Goal: Task Accomplishment & Management: Complete application form

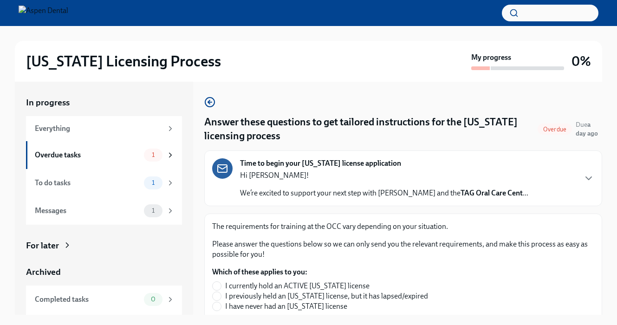
scroll to position [16, 0]
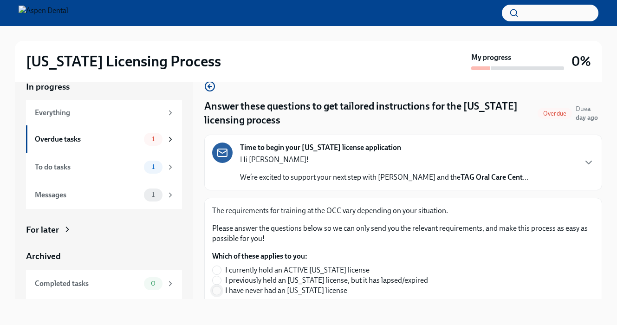
click at [212, 289] on input "I have never had an [US_STATE] license" at bounding box center [216, 290] width 8 height 8
radio input "true"
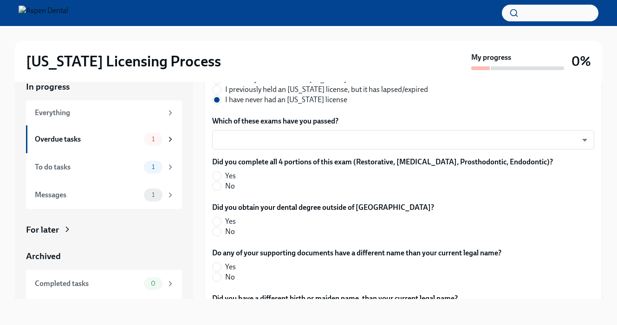
scroll to position [190, 0]
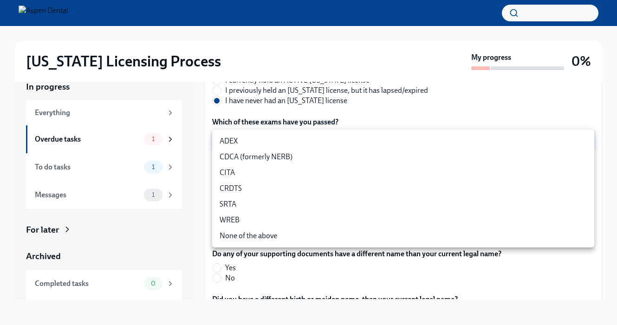
click at [395, 142] on body "[US_STATE] Licensing Process My progress 0% In progress Everything Overdue task…" at bounding box center [308, 154] width 617 height 341
click at [402, 169] on li "CITA" at bounding box center [403, 173] width 382 height 16
type input "DoVccFqJ1"
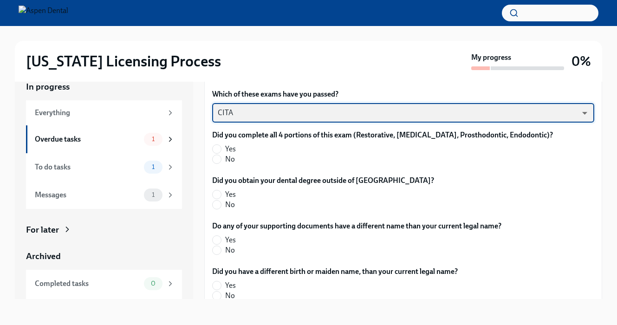
scroll to position [218, 0]
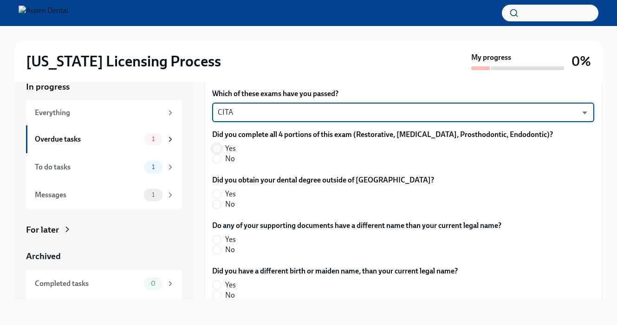
click at [218, 146] on input "Yes" at bounding box center [216, 148] width 8 height 8
radio input "true"
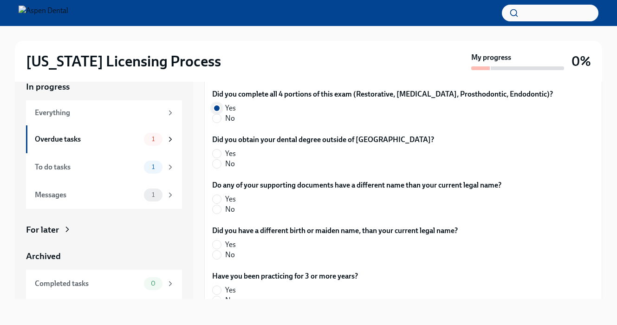
scroll to position [261, 0]
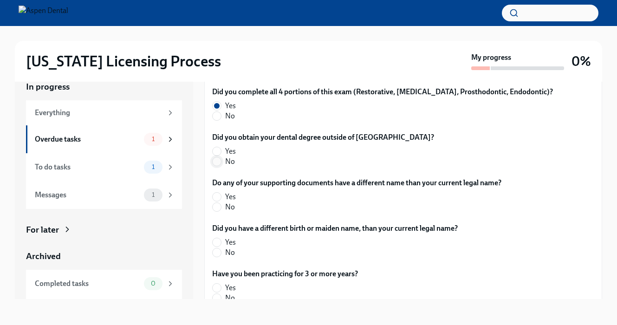
click at [219, 164] on input "No" at bounding box center [216, 161] width 8 height 8
radio input "true"
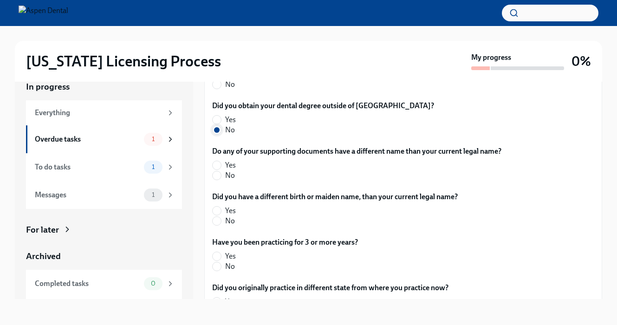
scroll to position [296, 0]
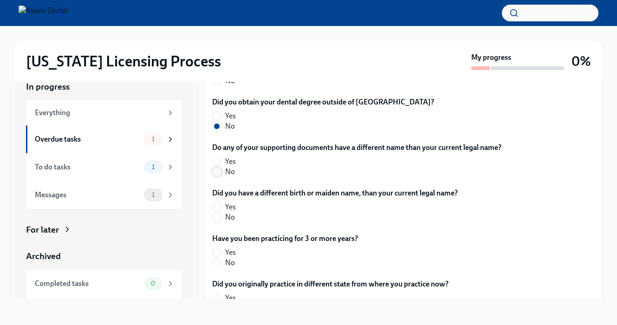
click at [219, 172] on input "No" at bounding box center [216, 171] width 8 height 8
radio input "true"
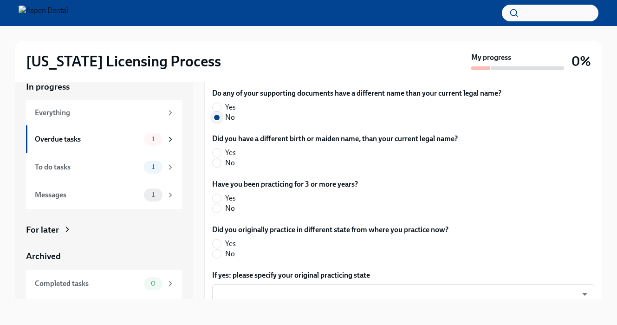
scroll to position [354, 0]
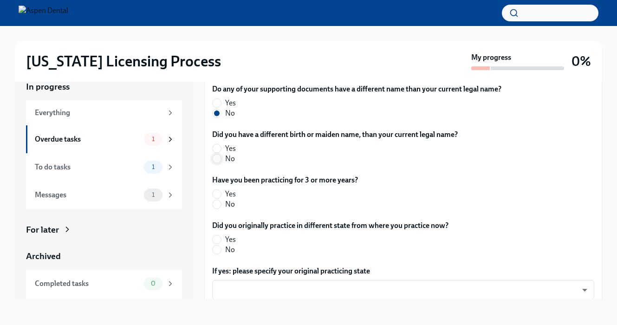
click at [219, 159] on input "No" at bounding box center [216, 158] width 8 height 8
radio input "true"
click at [218, 206] on input "No" at bounding box center [216, 204] width 8 height 8
radio input "true"
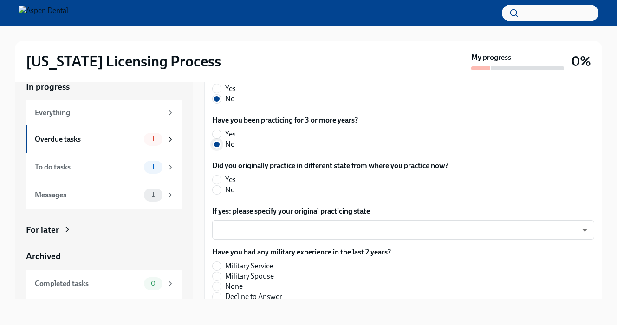
scroll to position [418, 0]
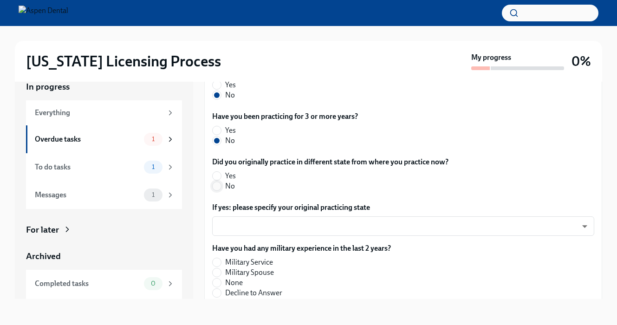
click at [218, 190] on span at bounding box center [216, 185] width 9 height 9
click at [218, 190] on input "No" at bounding box center [216, 186] width 8 height 8
radio input "true"
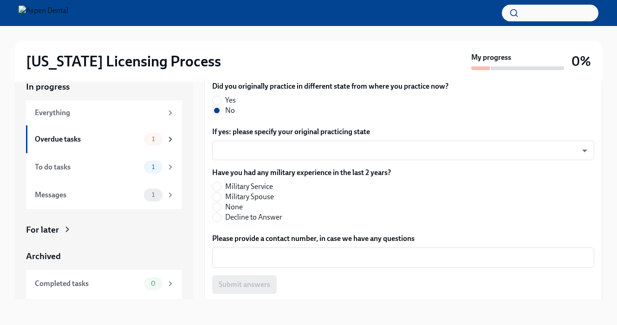
scroll to position [496, 0]
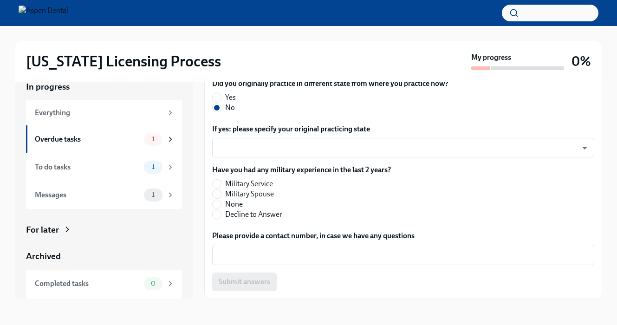
click at [245, 206] on label "None" at bounding box center [297, 204] width 171 height 10
click at [221, 206] on input "None" at bounding box center [216, 204] width 8 height 8
radio input "true"
click at [295, 251] on textarea "Please provide a contact number, in case we have any questions" at bounding box center [403, 254] width 371 height 11
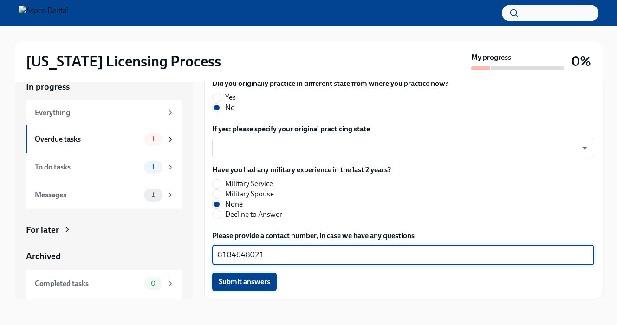
type textarea "8184648021"
click at [258, 282] on span "Submit answers" at bounding box center [244, 281] width 51 height 9
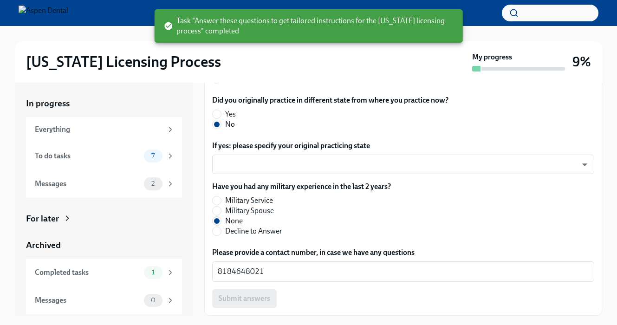
scroll to position [17, 0]
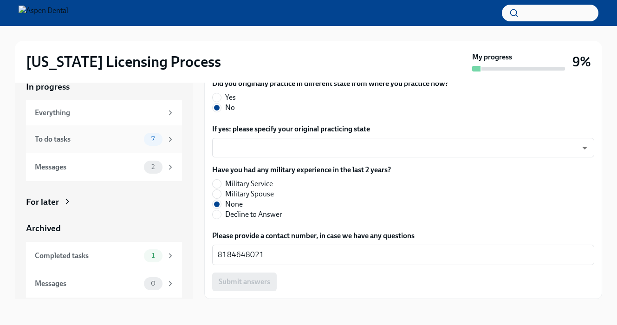
click at [112, 145] on div "To do tasks 7" at bounding box center [104, 139] width 156 height 28
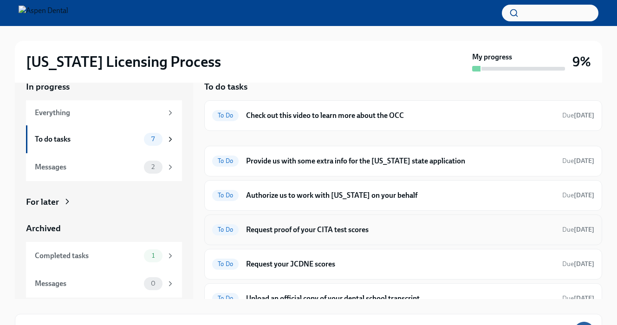
click at [273, 228] on h6 "Request proof of your CITA test scores" at bounding box center [400, 230] width 309 height 10
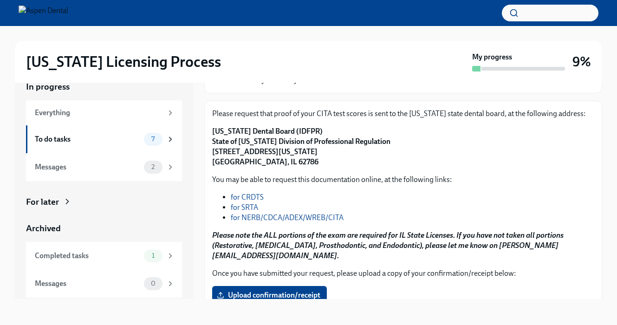
scroll to position [126, 0]
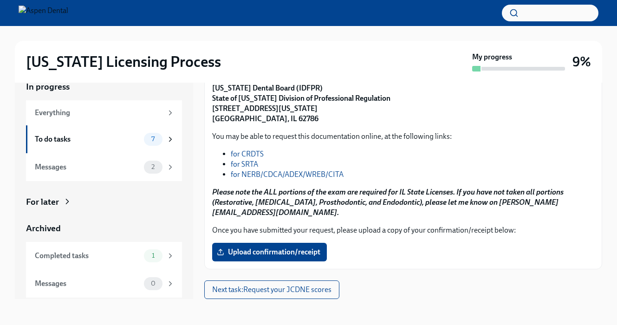
click at [302, 175] on link "for NERB/CDCA/ADEX/WREB/CITA" at bounding box center [287, 174] width 113 height 9
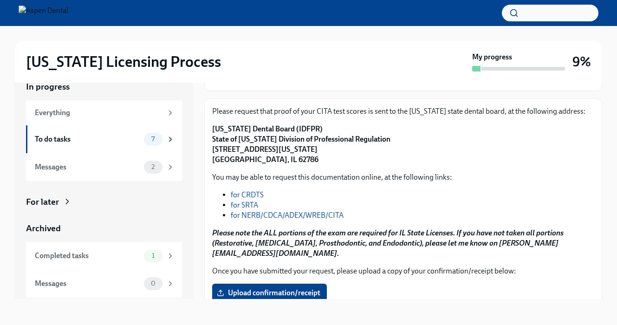
scroll to position [38, 0]
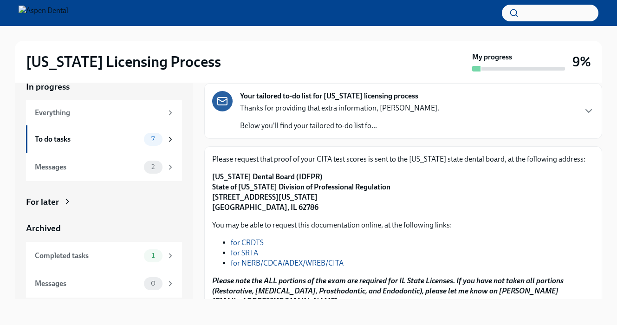
click at [348, 120] on div "Thanks for providing that extra information, [PERSON_NAME]. Below you'll find y…" at bounding box center [339, 117] width 199 height 28
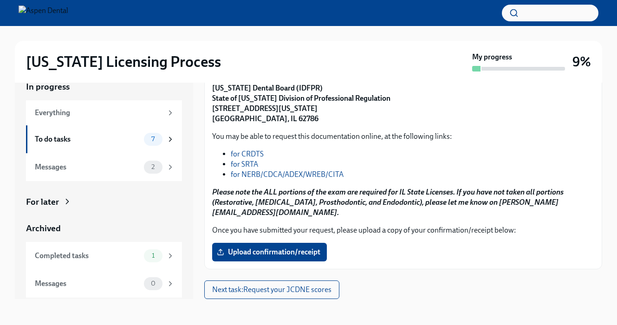
scroll to position [469, 0]
click at [117, 147] on div "To do tasks 7" at bounding box center [104, 139] width 156 height 28
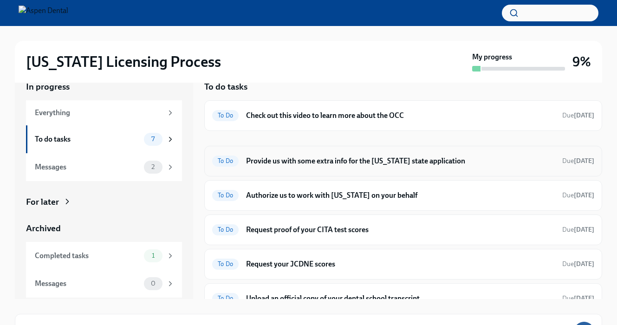
click at [447, 158] on h6 "Provide us with some extra info for the [US_STATE] state application" at bounding box center [400, 161] width 309 height 10
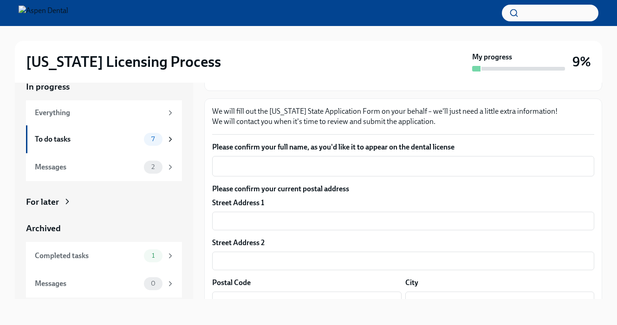
scroll to position [97, 0]
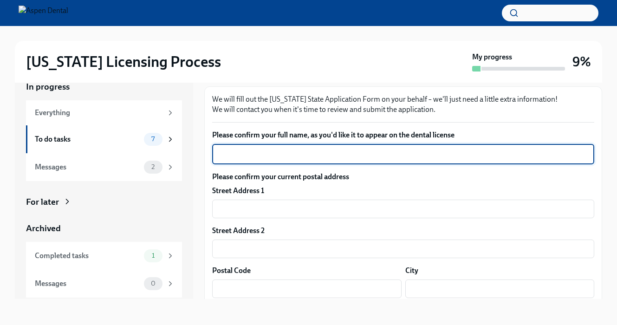
click at [447, 158] on textarea "Please confirm your full name, as you'd like it to appear on the dental license" at bounding box center [403, 153] width 371 height 11
type textarea "[PERSON_NAME]"
click at [362, 211] on input "text" at bounding box center [403, 209] width 382 height 19
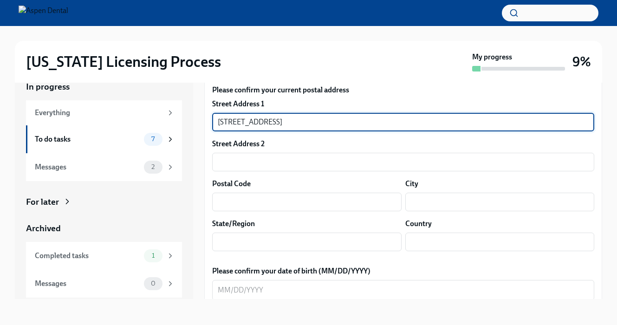
scroll to position [209, 0]
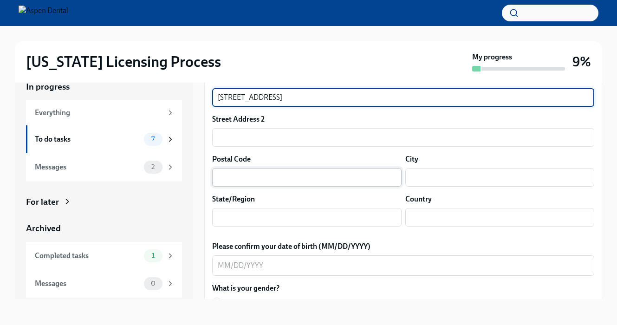
type input "[STREET_ADDRESS]"
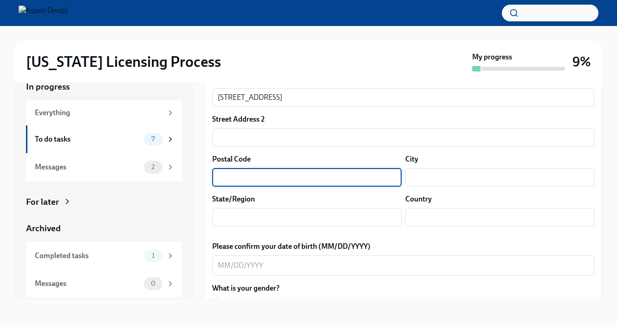
click at [308, 179] on input "text" at bounding box center [306, 177] width 189 height 19
type input "27409"
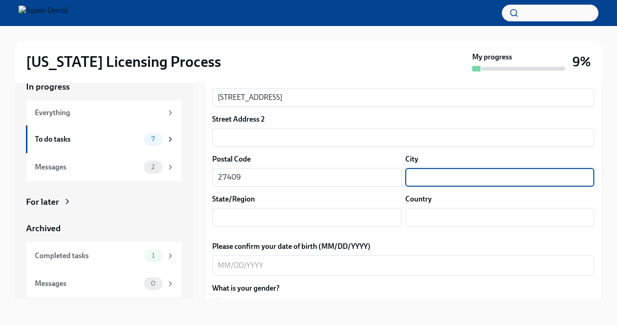
click at [445, 182] on input "text" at bounding box center [499, 177] width 189 height 19
type input "[GEOGRAPHIC_DATA]"
click at [345, 218] on input "text" at bounding box center [306, 217] width 189 height 19
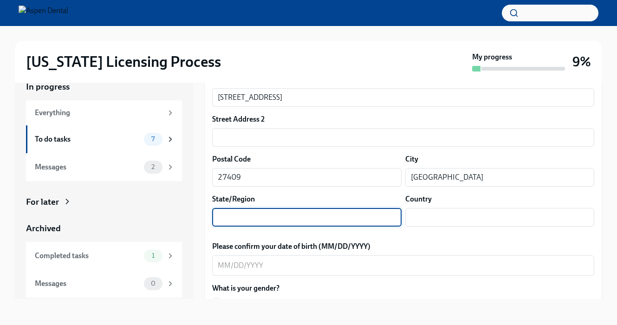
type input "[US_STATE]"
type input "US"
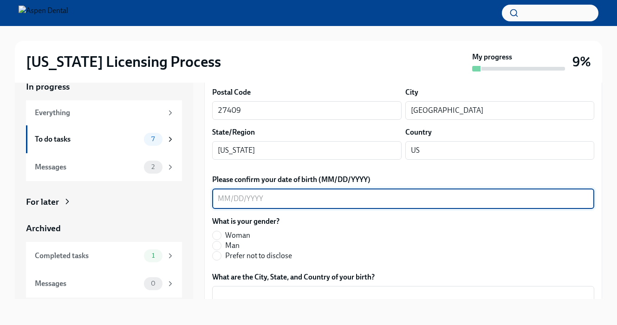
click at [342, 200] on textarea "Please confirm your date of birth (MM/DD/YYYY)" at bounding box center [403, 198] width 371 height 11
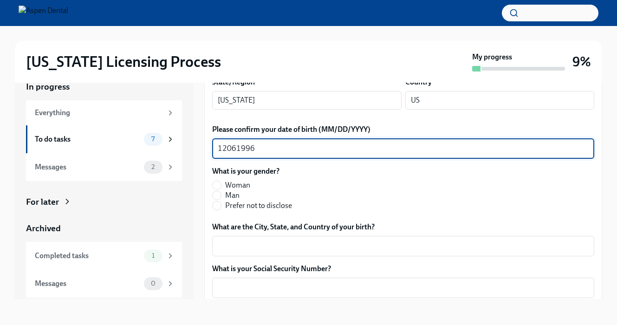
type textarea "12061996"
click at [243, 186] on span "Woman" at bounding box center [237, 185] width 25 height 10
click at [221, 186] on input "Woman" at bounding box center [216, 185] width 8 height 8
radio input "true"
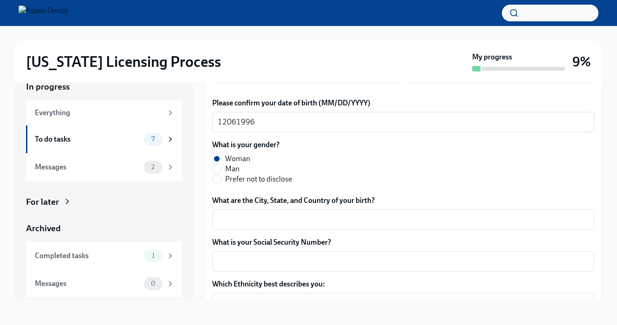
scroll to position [370, 0]
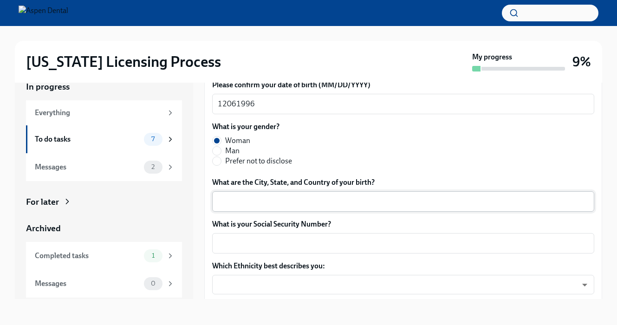
click at [270, 197] on textarea "What are the City, State, and Country of your birth?" at bounding box center [403, 201] width 371 height 11
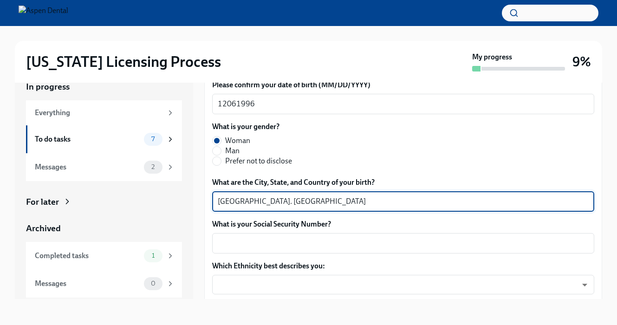
scroll to position [406, 0]
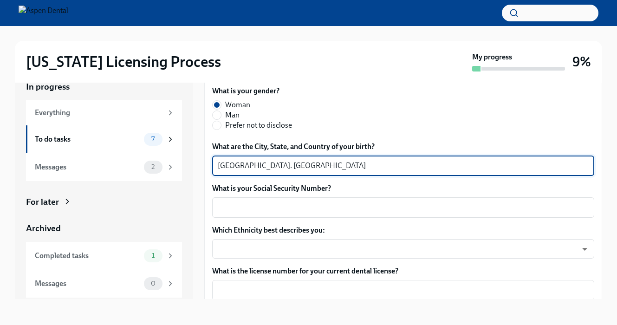
type textarea "[GEOGRAPHIC_DATA]. [GEOGRAPHIC_DATA]"
click at [291, 224] on div "Please confirm your full name, as you'd like it to appear on the dental license…" at bounding box center [403, 73] width 382 height 505
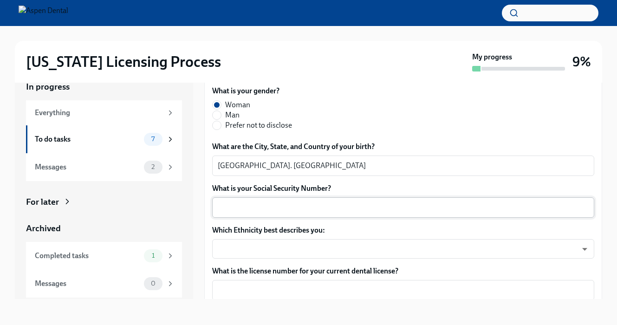
click at [292, 215] on div "x ​" at bounding box center [403, 207] width 382 height 20
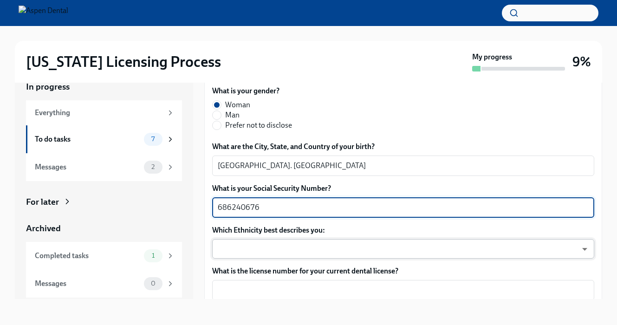
type textarea "686240676"
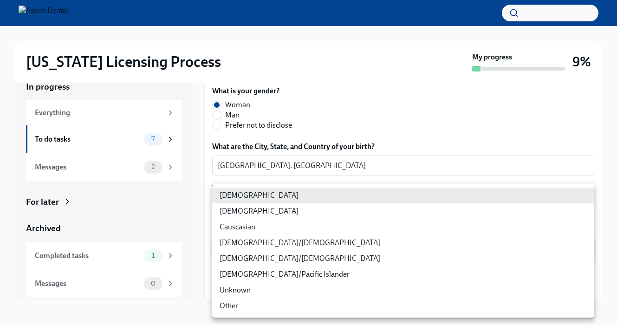
click at [312, 241] on body "[US_STATE] Licensing Process My progress 9% In progress Everything To do tasks …" at bounding box center [308, 153] width 617 height 341
click at [311, 212] on li "[DEMOGRAPHIC_DATA]" at bounding box center [403, 211] width 382 height 16
type input "930Z9RFkx"
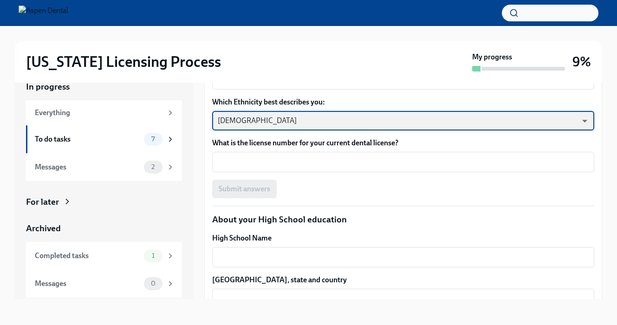
scroll to position [586, 0]
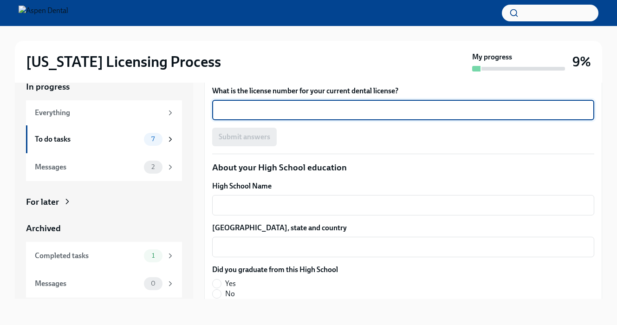
click at [350, 112] on textarea "What is the license number for your current dental license?" at bounding box center [403, 109] width 371 height 11
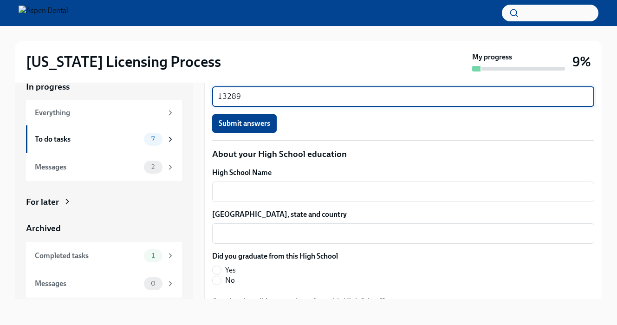
scroll to position [608, 0]
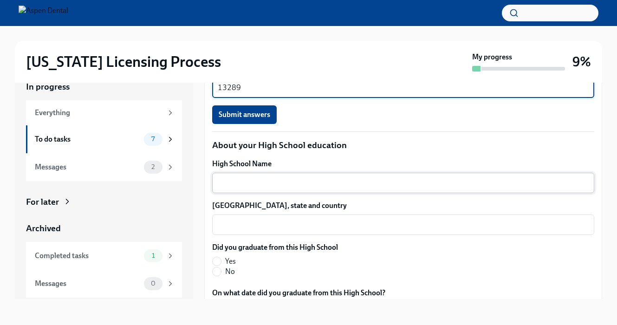
type textarea "13289"
click at [299, 186] on textarea "High School Name" at bounding box center [403, 182] width 371 height 11
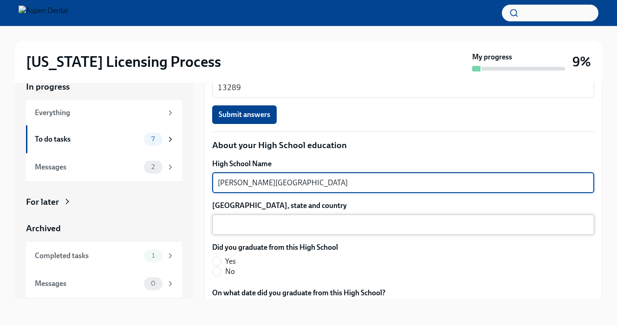
type textarea "[PERSON_NAME][GEOGRAPHIC_DATA]"
click at [288, 227] on textarea "[GEOGRAPHIC_DATA], state and country" at bounding box center [403, 224] width 371 height 11
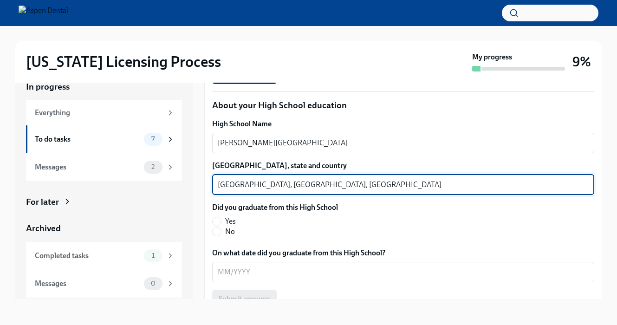
scroll to position [687, 0]
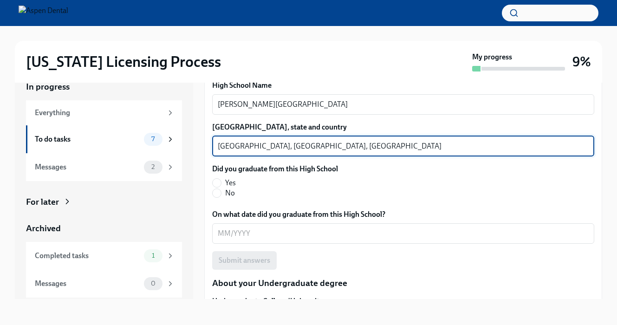
type textarea "[GEOGRAPHIC_DATA], [GEOGRAPHIC_DATA], [GEOGRAPHIC_DATA]"
click at [232, 182] on span "Yes" at bounding box center [230, 183] width 11 height 10
click at [221, 182] on input "Yes" at bounding box center [216, 183] width 8 height 8
radio input "true"
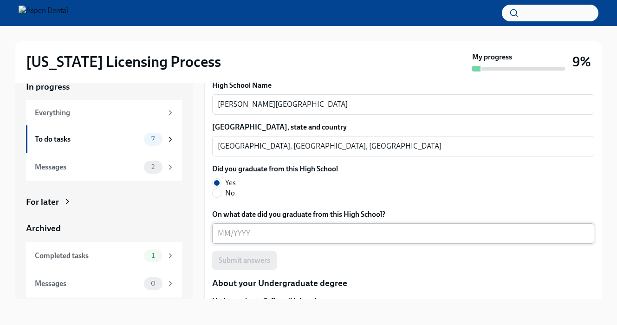
click at [257, 226] on div "x ​" at bounding box center [403, 233] width 382 height 20
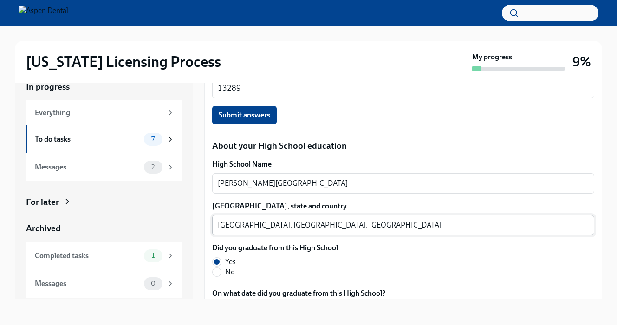
scroll to position [547, 0]
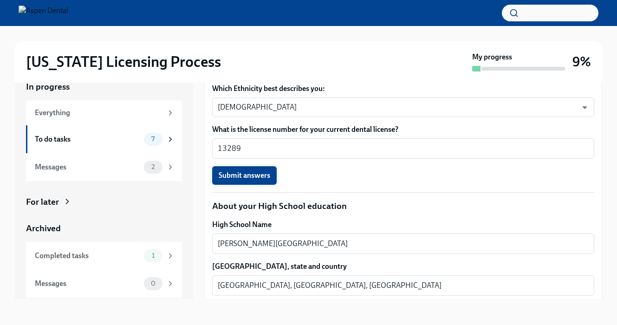
type textarea "06/2014"
click at [263, 183] on button "Submit answers" at bounding box center [244, 175] width 64 height 19
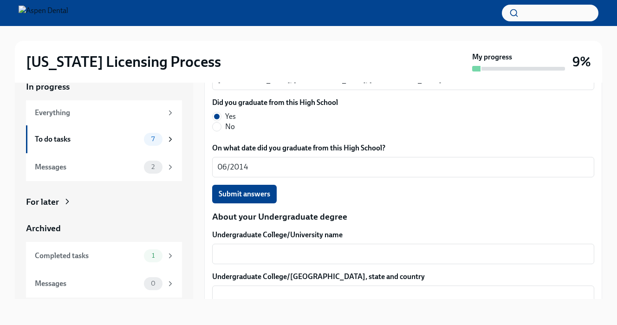
scroll to position [762, 0]
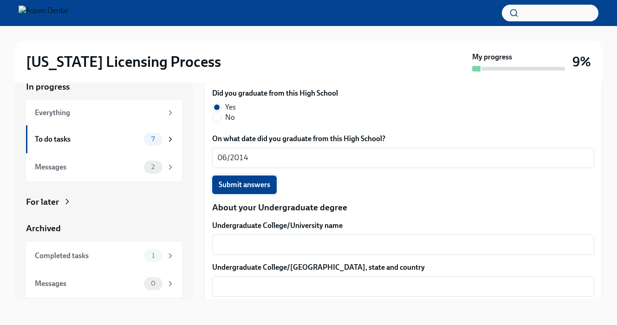
click at [264, 188] on span "Submit answers" at bounding box center [244, 184] width 51 height 9
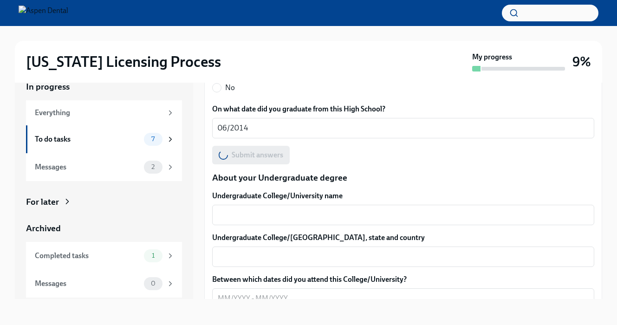
scroll to position [816, 0]
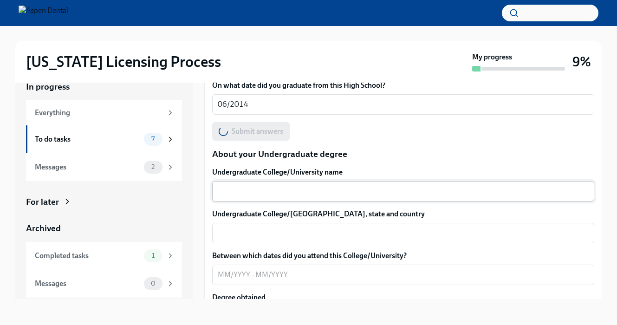
click at [288, 186] on textarea "Undergraduate College/University name" at bounding box center [403, 191] width 371 height 11
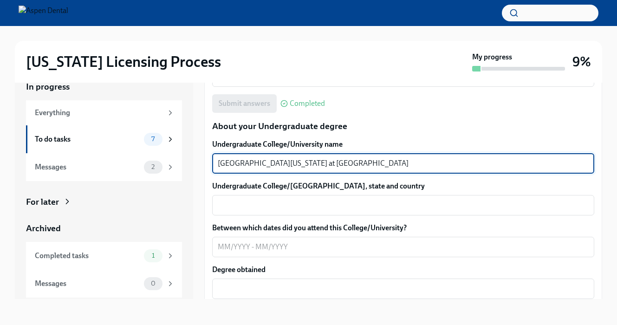
scroll to position [847, 0]
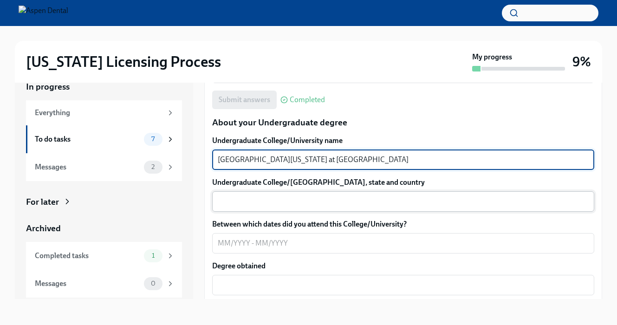
type textarea "[GEOGRAPHIC_DATA][US_STATE] at [GEOGRAPHIC_DATA]"
click at [305, 204] on textarea "Undergraduate College/[GEOGRAPHIC_DATA], state and country" at bounding box center [403, 201] width 371 height 11
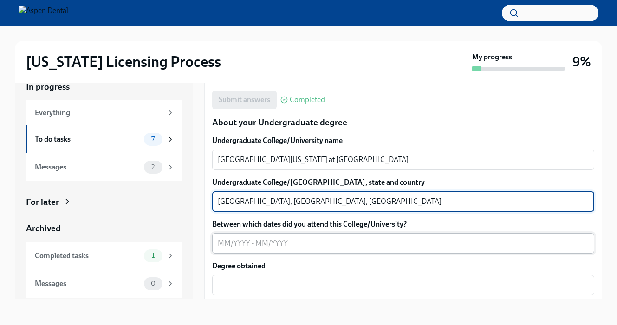
type textarea "[GEOGRAPHIC_DATA], [GEOGRAPHIC_DATA], [GEOGRAPHIC_DATA]"
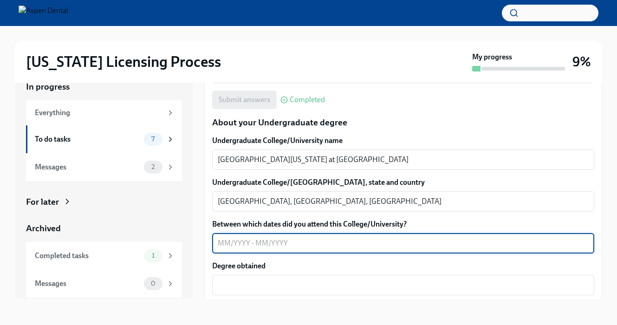
click at [321, 246] on textarea "Between which dates did you attend this College/University?" at bounding box center [403, 243] width 371 height 11
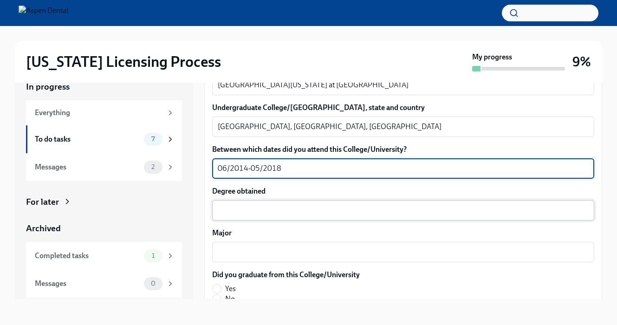
type textarea "06/2014-05/2018"
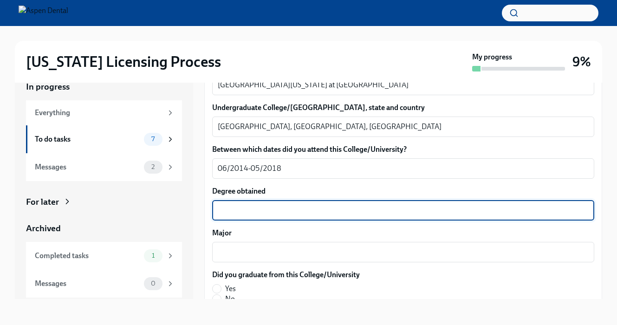
click at [308, 211] on textarea "Degree obtained" at bounding box center [403, 210] width 371 height 11
drag, startPoint x: 333, startPoint y: 211, endPoint x: 226, endPoint y: 211, distance: 106.2
click at [226, 211] on textarea "BA in Economics, BA in Chemistry" at bounding box center [403, 210] width 371 height 11
type textarea "BA"
click at [246, 251] on textarea "Major" at bounding box center [403, 251] width 371 height 11
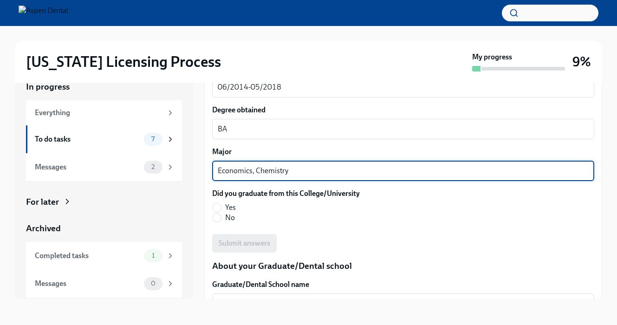
scroll to position [1087, 0]
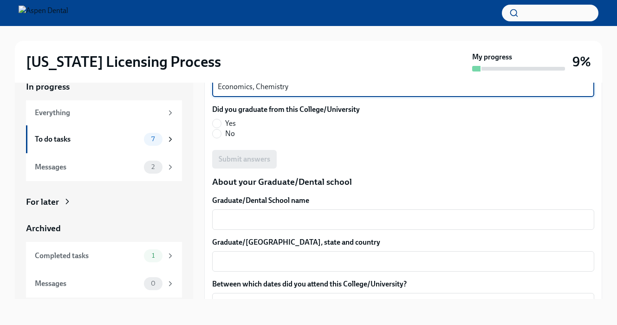
type textarea "Economics, Chemistry"
click at [227, 125] on span "Yes" at bounding box center [230, 123] width 11 height 10
click at [221, 125] on input "Yes" at bounding box center [216, 123] width 8 height 8
radio input "true"
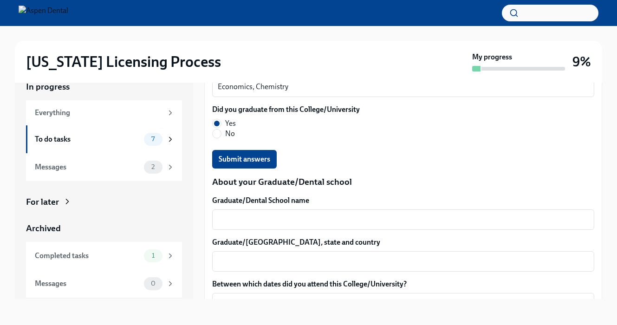
click at [237, 169] on div "We will fill out the [US_STATE] State Application Form on your behalf – we'll j…" at bounding box center [403, 106] width 382 height 2002
click at [242, 162] on span "Submit answers" at bounding box center [244, 158] width 51 height 9
click at [253, 211] on div "x ​" at bounding box center [403, 219] width 382 height 20
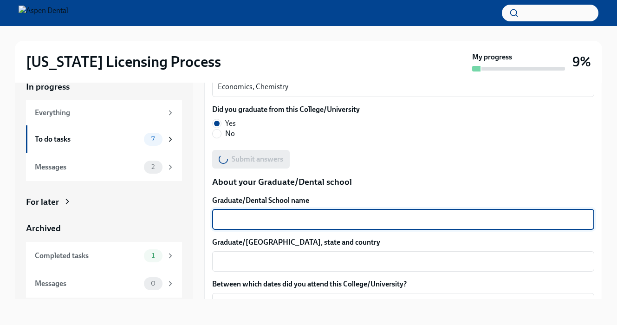
type textarea "Y"
type textarea "n"
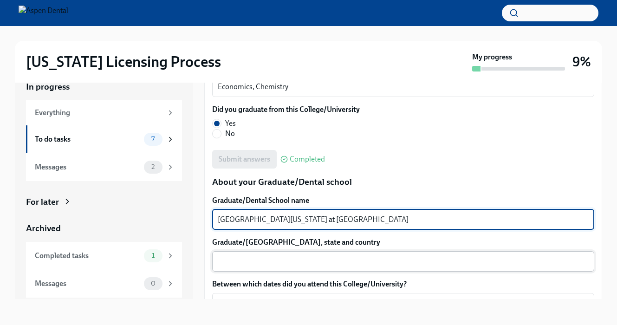
scroll to position [1150, 0]
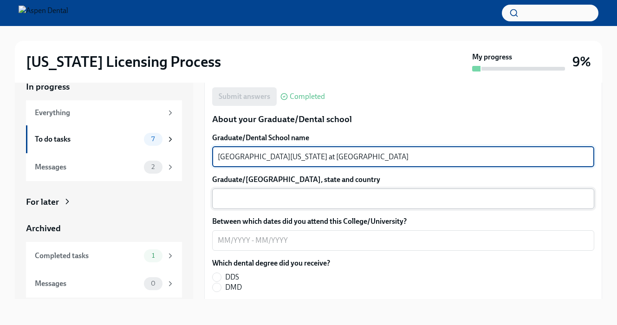
type textarea "[GEOGRAPHIC_DATA][US_STATE] at [GEOGRAPHIC_DATA]"
click at [277, 200] on textarea "Graduate/[GEOGRAPHIC_DATA], state and country" at bounding box center [403, 198] width 371 height 11
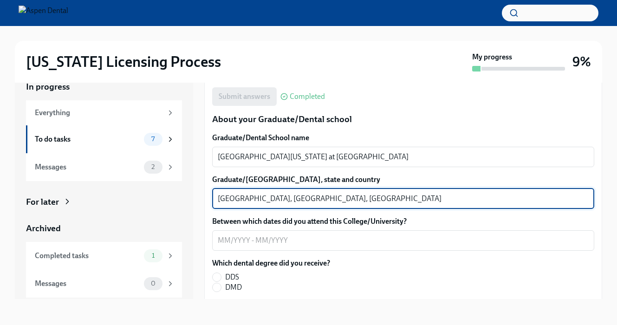
scroll to position [1236, 0]
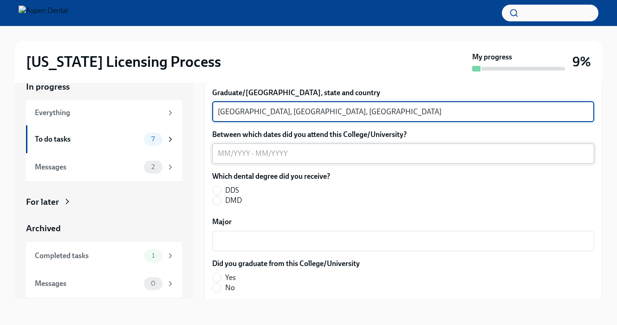
type textarea "[GEOGRAPHIC_DATA], [GEOGRAPHIC_DATA], [GEOGRAPHIC_DATA]"
click at [297, 154] on textarea "Between which dates did you attend this College/University?" at bounding box center [403, 153] width 371 height 11
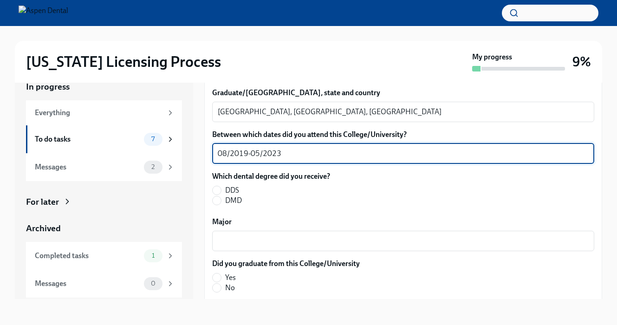
type textarea "08/2019-05/2023"
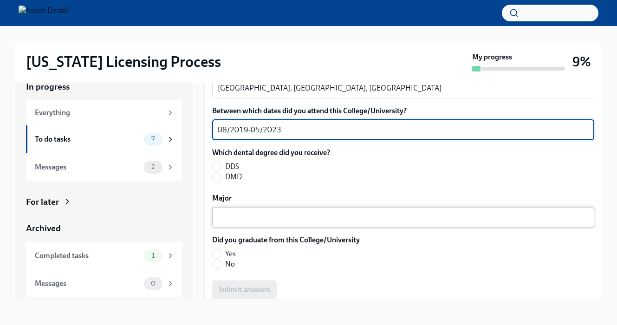
scroll to position [1283, 0]
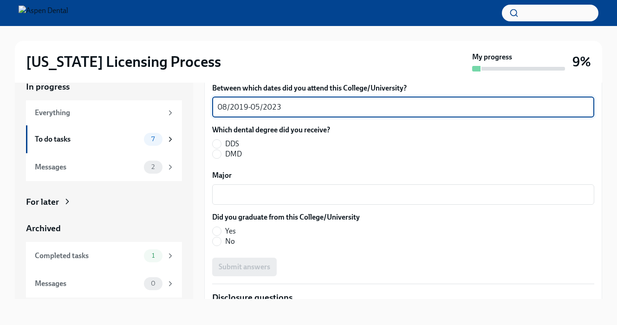
click at [238, 144] on span "DDS" at bounding box center [232, 144] width 14 height 10
click at [221, 144] on input "DDS" at bounding box center [216, 144] width 8 height 8
radio input "true"
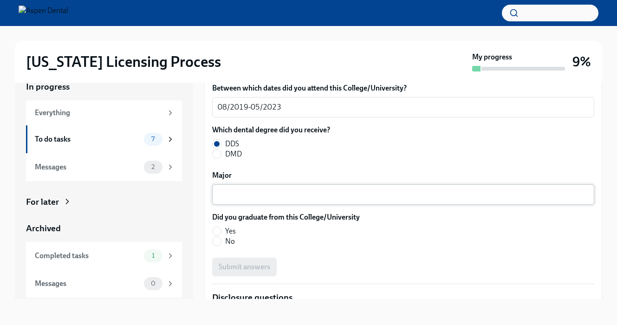
click at [257, 191] on textarea "Major" at bounding box center [403, 194] width 371 height 11
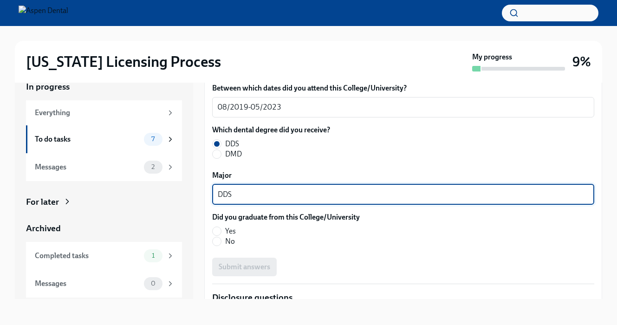
type textarea "DDS"
click at [234, 226] on span "Yes" at bounding box center [230, 231] width 11 height 10
click at [221, 227] on input "Yes" at bounding box center [216, 231] width 8 height 8
radio input "true"
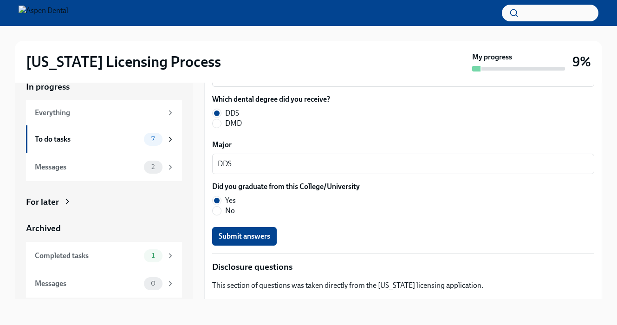
click at [261, 235] on span "Submit answers" at bounding box center [244, 236] width 51 height 9
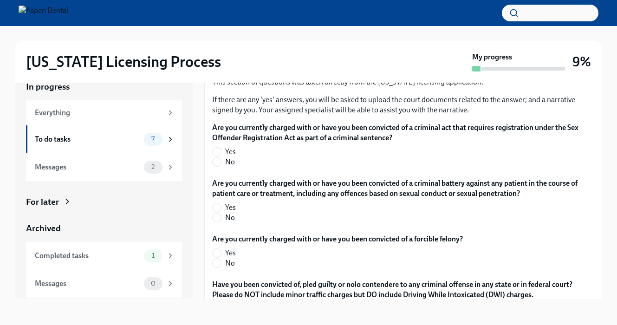
scroll to position [1523, 0]
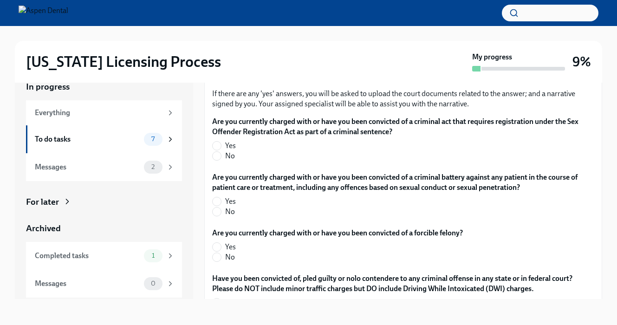
click at [227, 157] on span "No" at bounding box center [230, 156] width 10 height 10
click at [221, 157] on input "No" at bounding box center [216, 156] width 8 height 8
radio input "true"
click at [227, 216] on span "No" at bounding box center [230, 211] width 10 height 10
click at [221, 216] on input "No" at bounding box center [216, 211] width 8 height 8
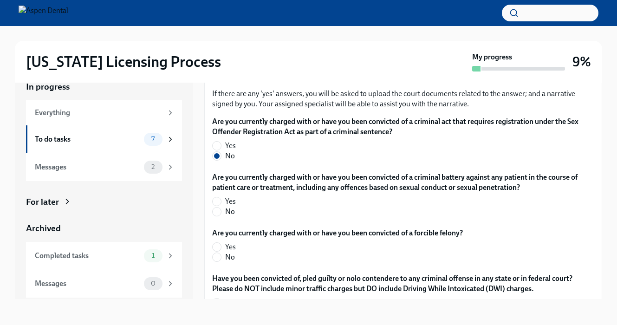
radio input "true"
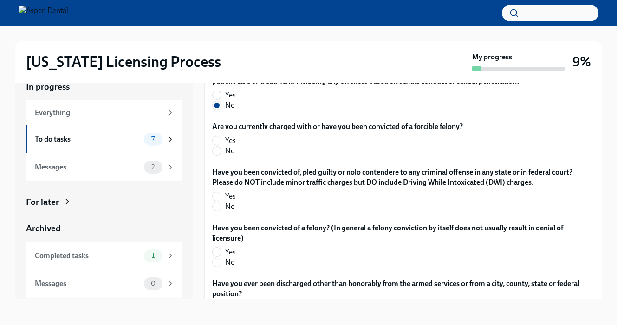
scroll to position [1644, 0]
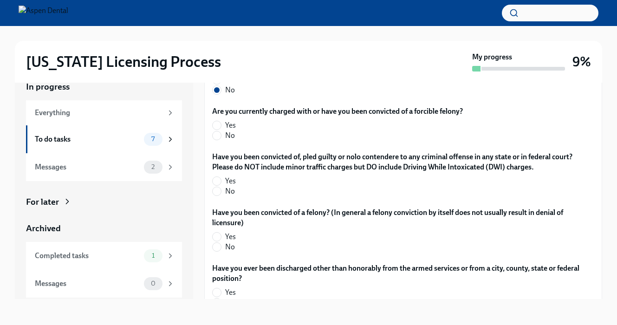
click at [230, 135] on span "No" at bounding box center [230, 135] width 10 height 10
click at [221, 135] on input "No" at bounding box center [216, 135] width 8 height 8
radio input "true"
click at [232, 195] on span "No" at bounding box center [230, 191] width 10 height 10
click at [221, 195] on input "No" at bounding box center [216, 191] width 8 height 8
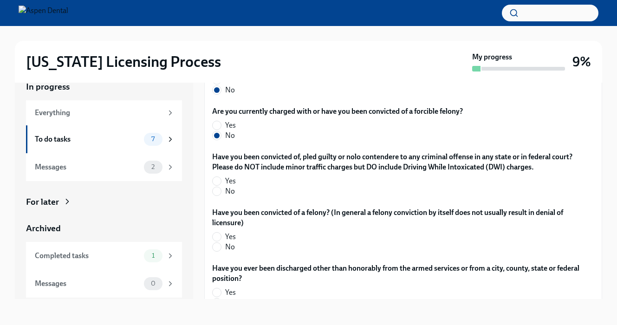
radio input "true"
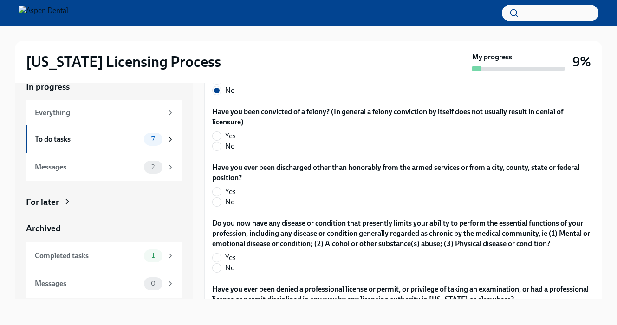
scroll to position [1748, 0]
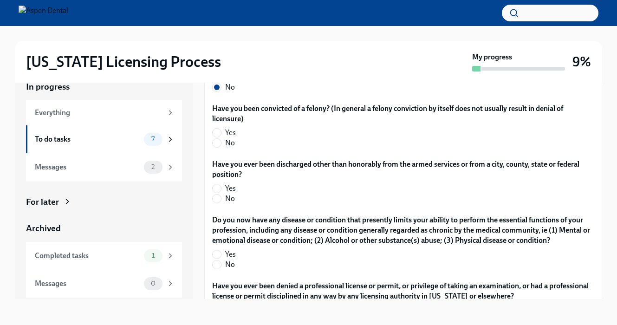
click at [232, 143] on span "No" at bounding box center [230, 143] width 10 height 10
click at [221, 143] on input "No" at bounding box center [216, 143] width 8 height 8
radio input "true"
click at [226, 201] on span "No" at bounding box center [230, 198] width 10 height 10
click at [221, 201] on input "No" at bounding box center [216, 198] width 8 height 8
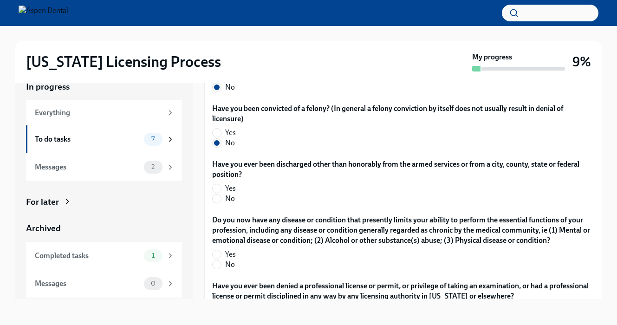
radio input "true"
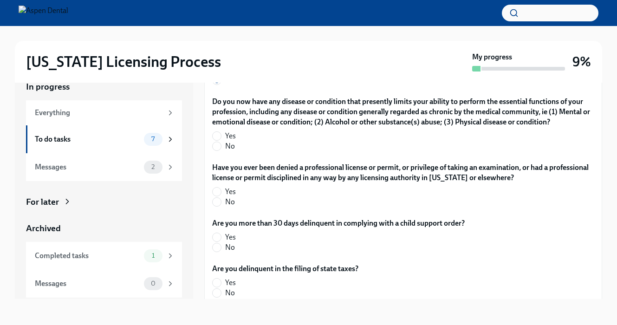
scroll to position [1867, 0]
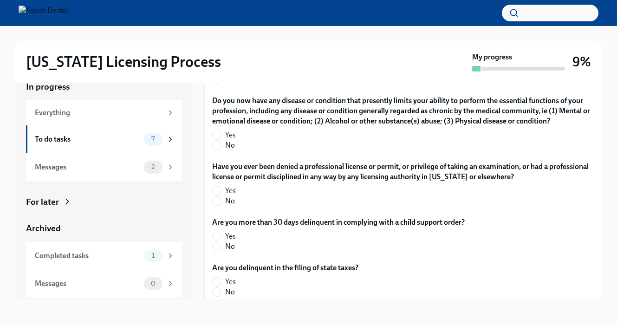
click at [231, 147] on span "No" at bounding box center [230, 145] width 10 height 10
click at [221, 147] on input "No" at bounding box center [216, 145] width 8 height 8
radio input "true"
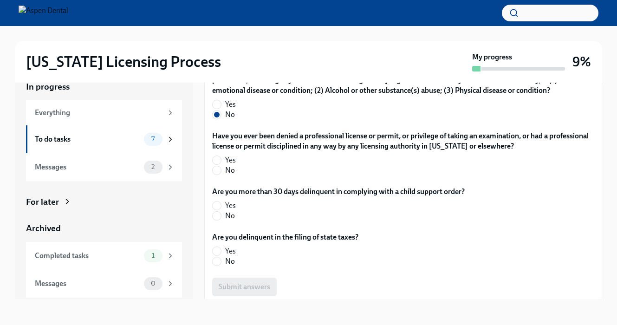
click at [233, 177] on div "Have you ever been denied a professional license or permit, or privilege of tak…" at bounding box center [403, 155] width 382 height 48
click at [233, 169] on span "No" at bounding box center [230, 170] width 10 height 10
click at [221, 169] on input "No" at bounding box center [216, 170] width 8 height 8
radio input "true"
click at [233, 216] on span "No" at bounding box center [230, 216] width 10 height 10
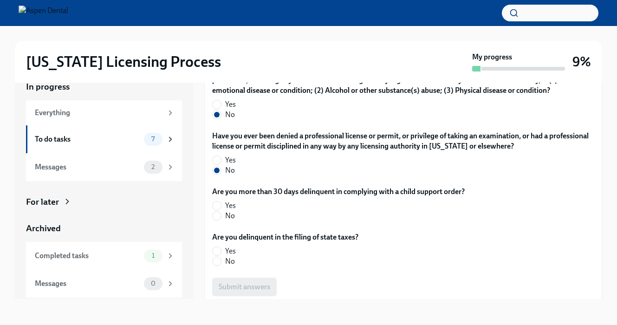
click at [221, 216] on input "No" at bounding box center [216, 216] width 8 height 8
radio input "true"
click at [228, 264] on span "No" at bounding box center [230, 261] width 10 height 10
click at [221, 264] on input "No" at bounding box center [216, 261] width 8 height 8
radio input "true"
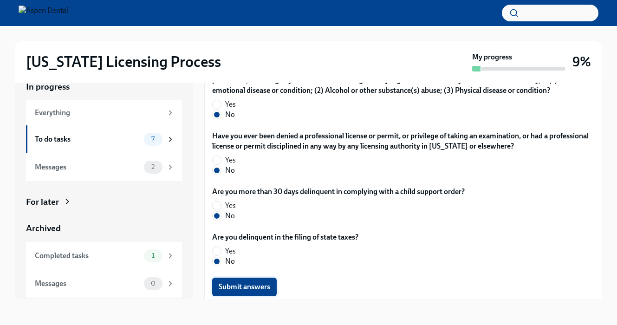
click at [246, 285] on span "Submit answers" at bounding box center [244, 286] width 51 height 9
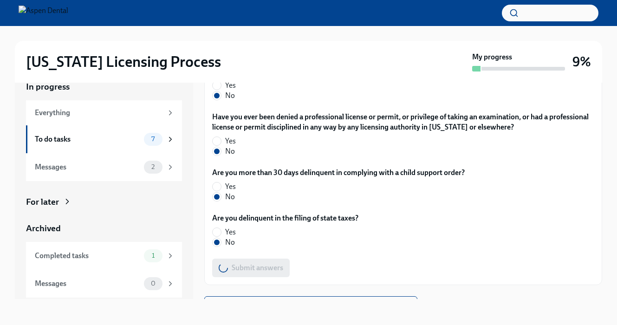
scroll to position [1933, 0]
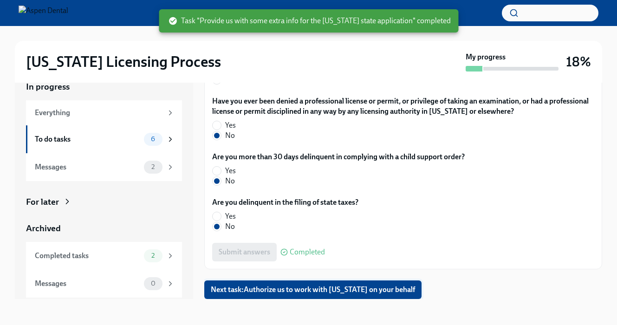
click at [375, 295] on button "Next task : Authorize us to work with [US_STATE] on your behalf" at bounding box center [312, 289] width 217 height 19
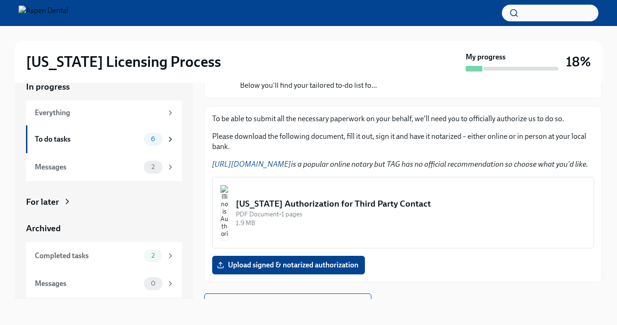
scroll to position [91, 0]
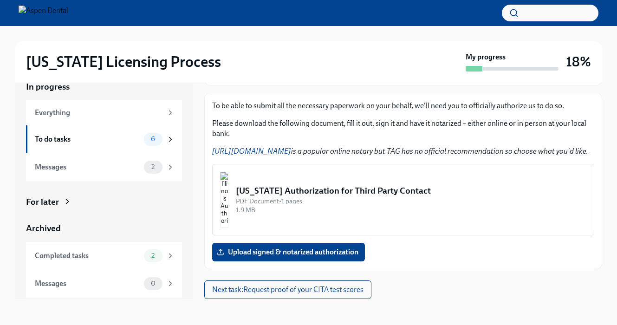
click at [462, 218] on button "[US_STATE] Authorization for Third Party Contact PDF Document • 1 pages 1.9 MB" at bounding box center [403, 199] width 382 height 71
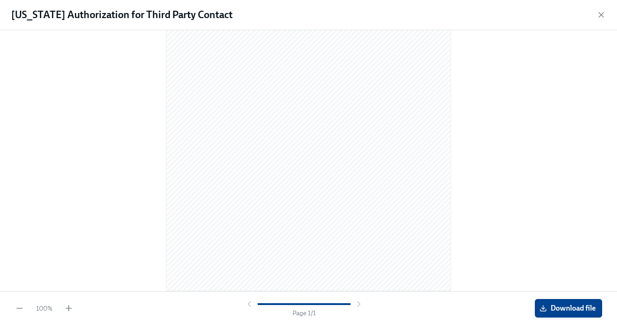
scroll to position [0, 0]
click at [560, 306] on span "Download file" at bounding box center [568, 307] width 54 height 9
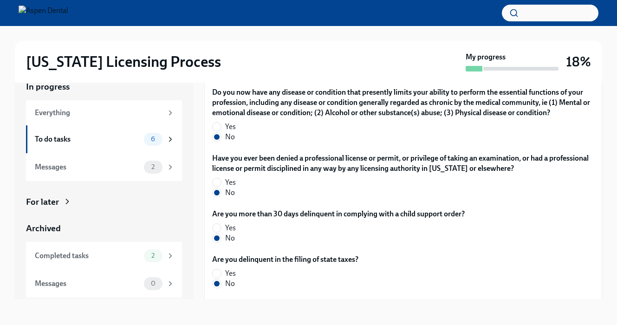
scroll to position [1933, 0]
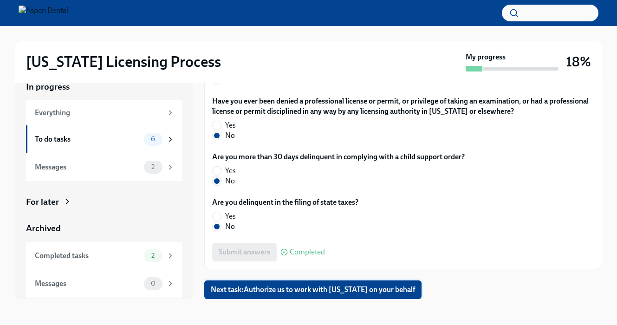
click at [238, 288] on span "Next task : Authorize us to work with [US_STATE] on your behalf" at bounding box center [313, 289] width 204 height 9
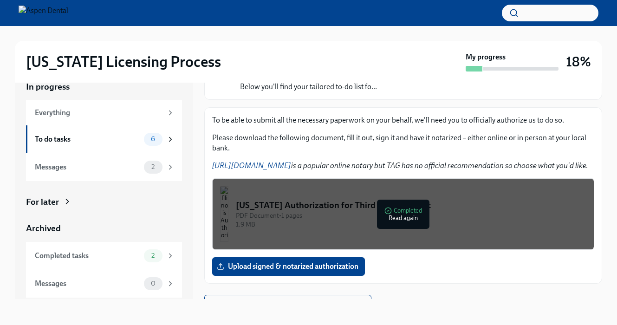
scroll to position [91, 0]
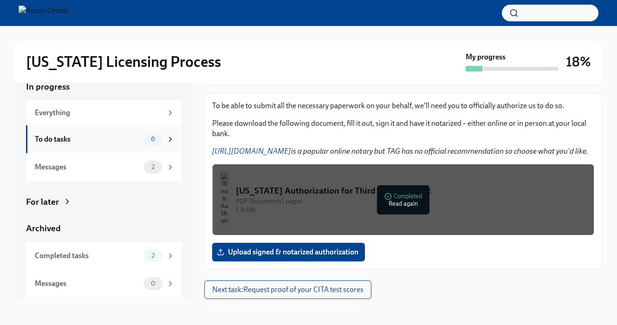
click at [111, 145] on div "To do tasks 6" at bounding box center [105, 139] width 140 height 13
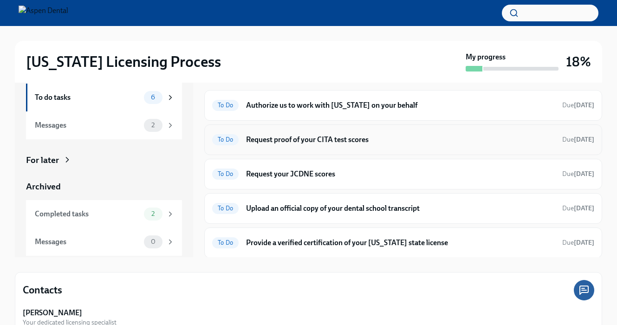
scroll to position [14, 0]
